Goal: Task Accomplishment & Management: Manage account settings

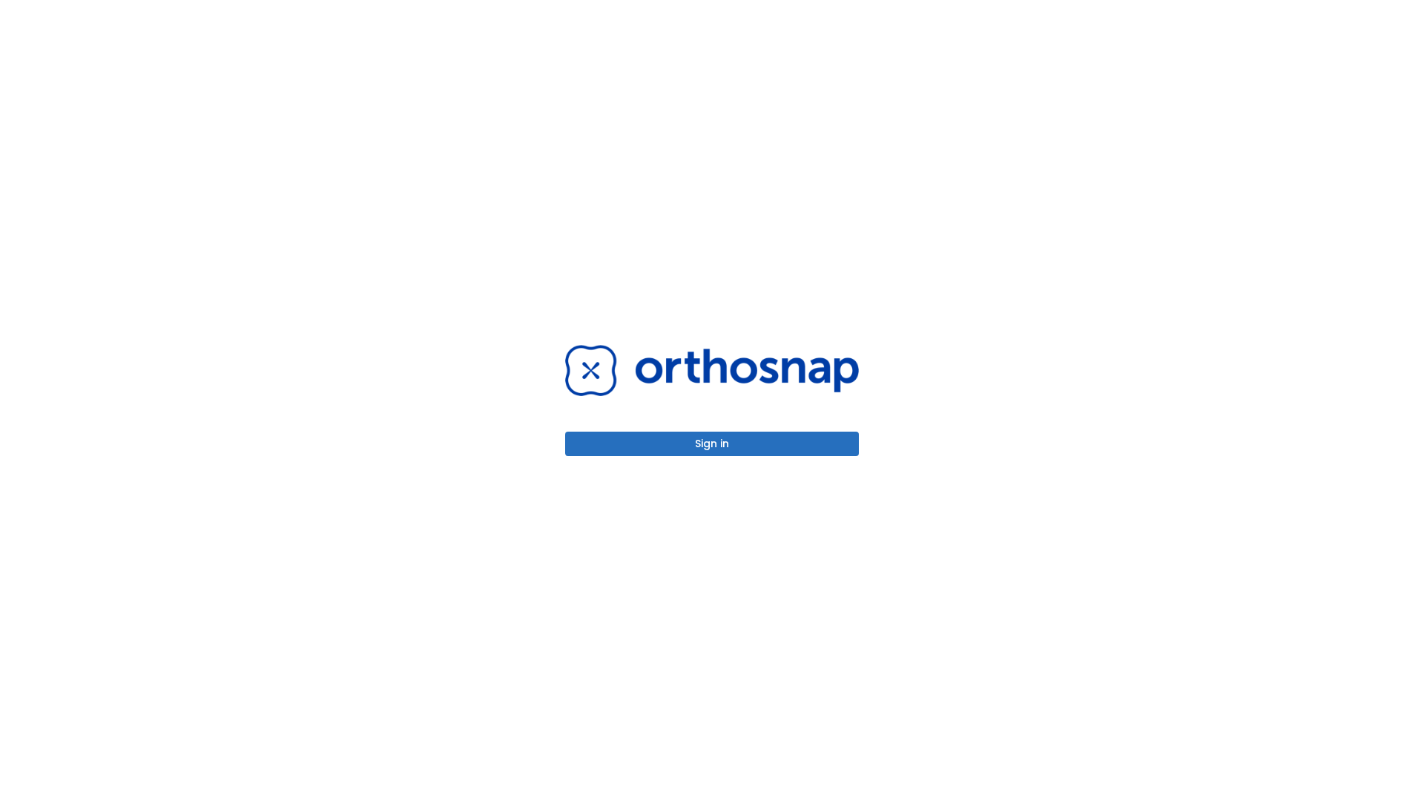
click at [712, 444] on button "Sign in" at bounding box center [712, 444] width 294 height 24
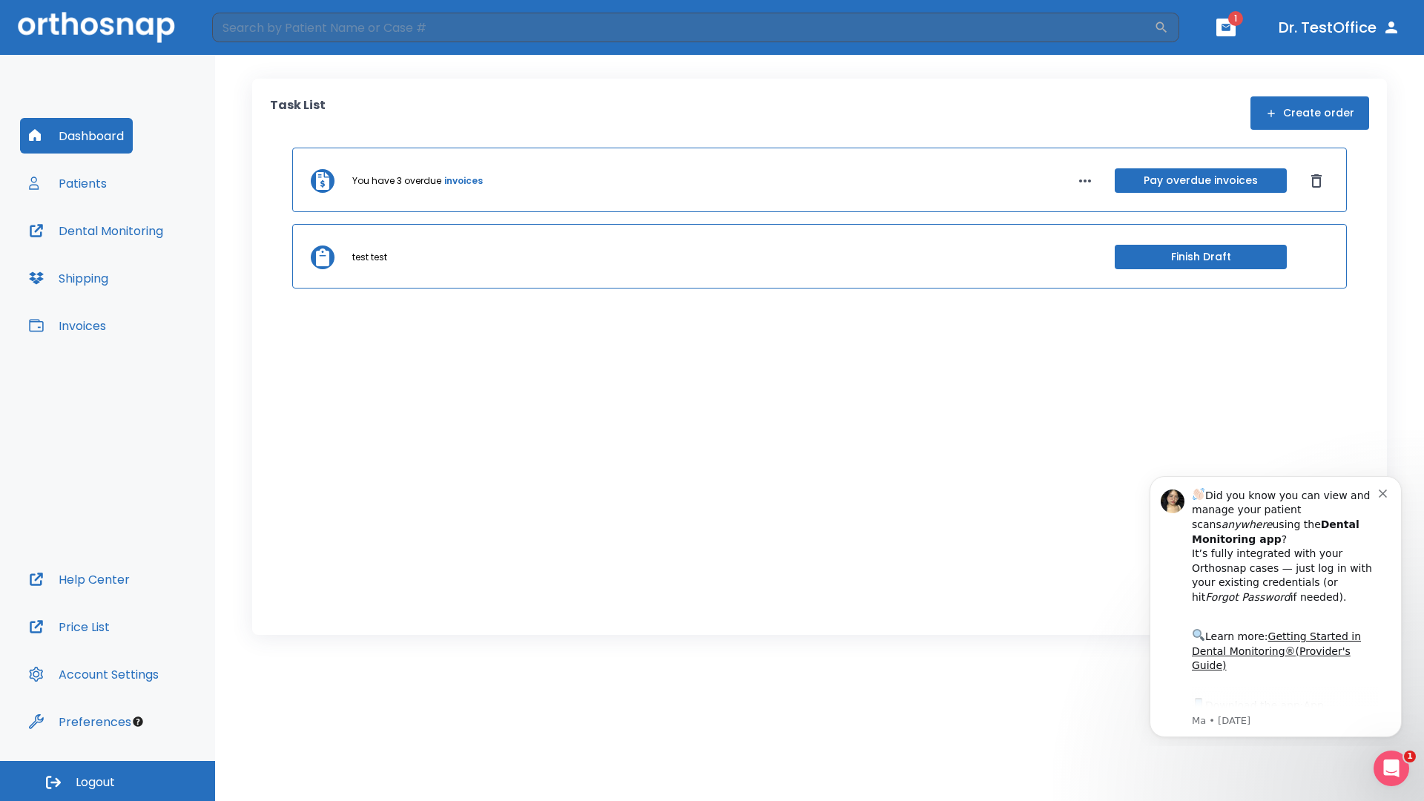
click at [108, 781] on span "Logout" at bounding box center [95, 782] width 39 height 16
